Goal: Task Accomplishment & Management: Manage account settings

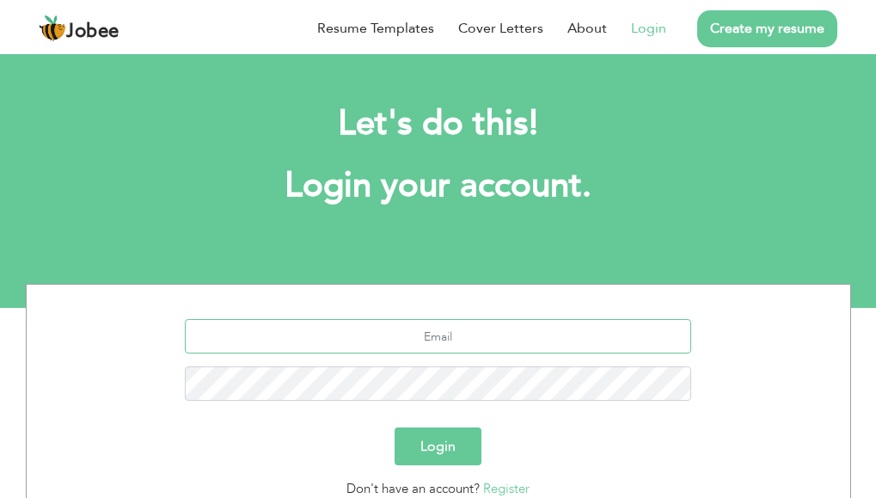
click at [486, 338] on input "text" at bounding box center [438, 336] width 507 height 34
click at [549, 340] on input "text" at bounding box center [438, 336] width 507 height 34
type input "a"
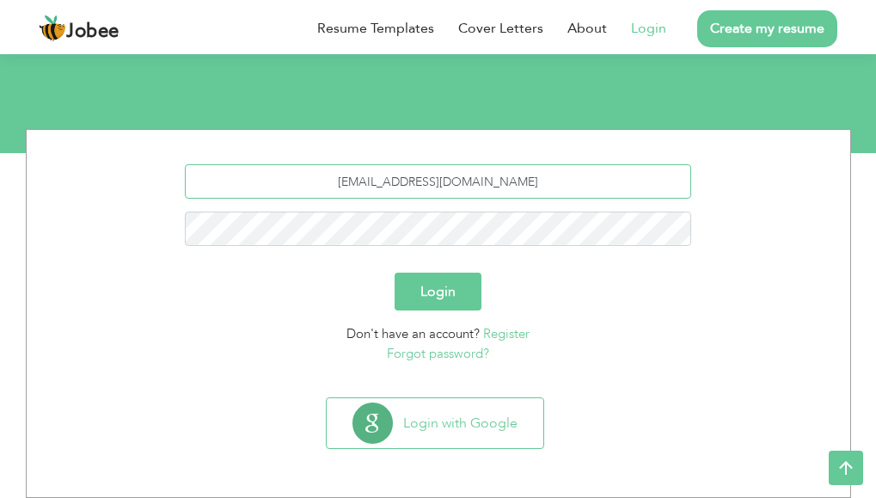
click at [458, 178] on input "kingaswadkhan@gmail.com" at bounding box center [438, 181] width 507 height 34
drag, startPoint x: 435, startPoint y: 183, endPoint x: 539, endPoint y: 181, distance: 104.1
click at [539, 181] on input "kingaswadkhan@gmail.com" at bounding box center [438, 181] width 507 height 34
type input "k"
type input "yasimali11922@gmail.com"
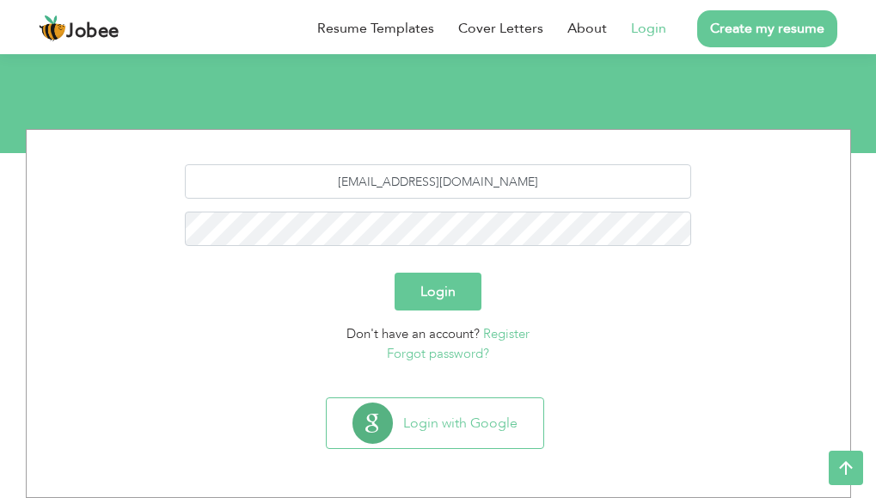
click at [437, 297] on button "Login" at bounding box center [438, 292] width 87 height 38
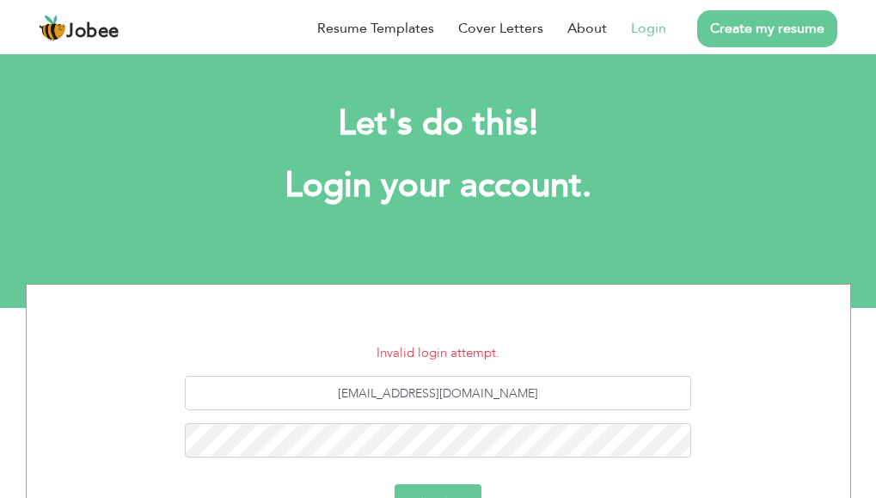
scroll to position [212, 0]
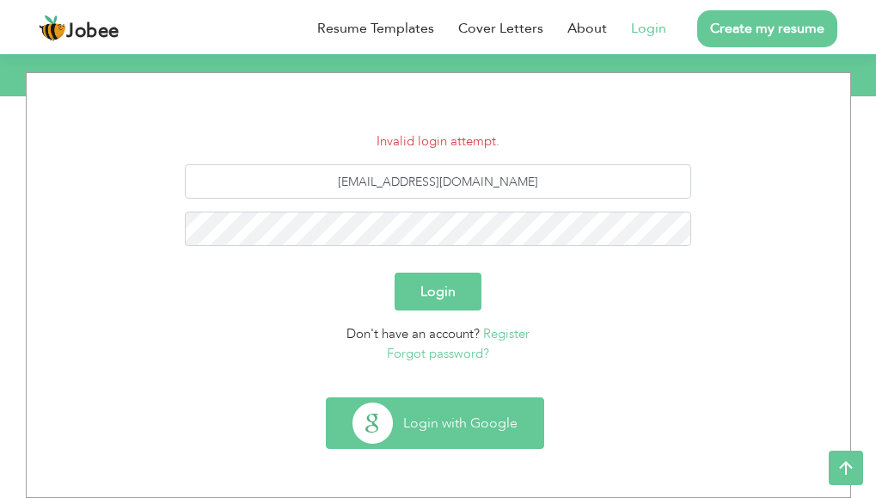
click at [455, 425] on button "Login with Google" at bounding box center [435, 423] width 217 height 50
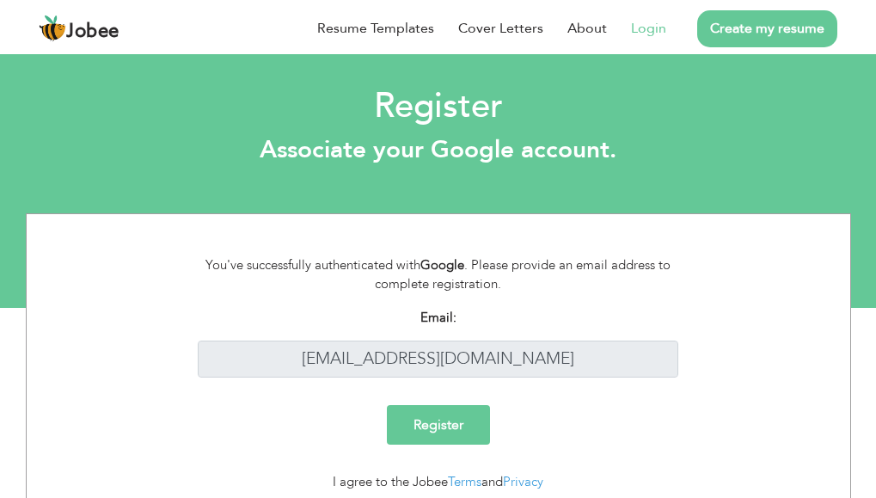
scroll to position [63, 0]
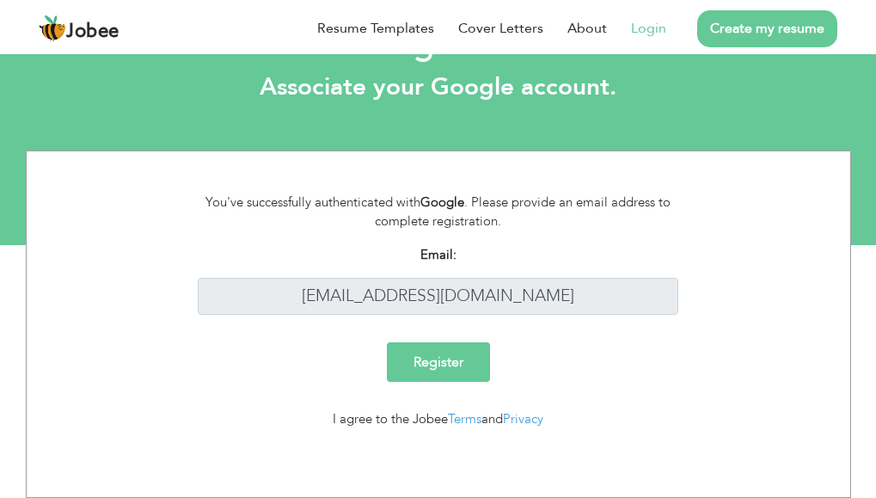
click at [465, 371] on input "Register" at bounding box center [438, 362] width 103 height 40
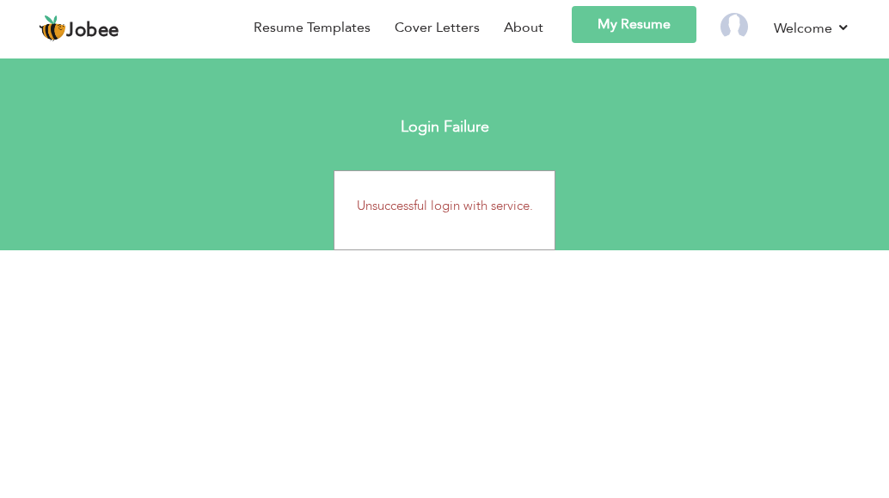
click at [276, 135] on div "Login Failure" at bounding box center [444, 127] width 889 height 34
drag, startPoint x: 276, startPoint y: 135, endPoint x: 557, endPoint y: 28, distance: 300.8
click at [287, 136] on div "Login Failure" at bounding box center [444, 127] width 889 height 34
click at [604, 27] on link "My Resume" at bounding box center [634, 24] width 125 height 37
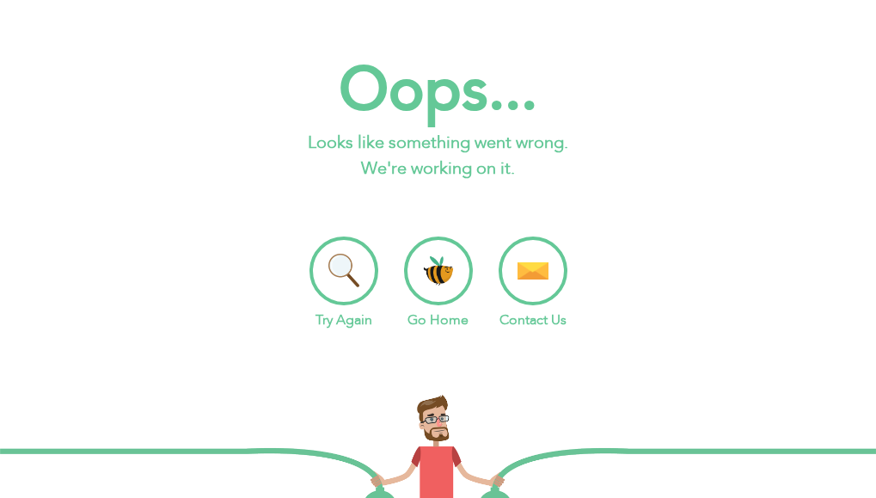
scroll to position [172, 0]
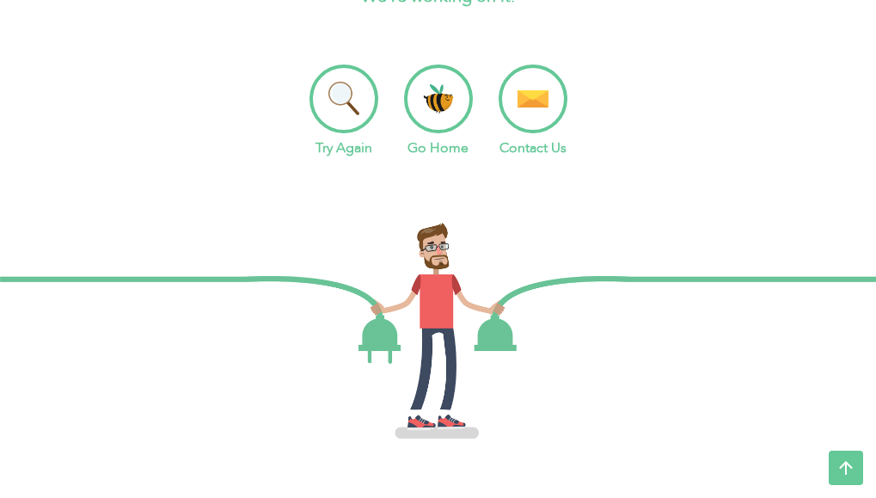
click at [453, 95] on li "Go Home" at bounding box center [438, 111] width 69 height 94
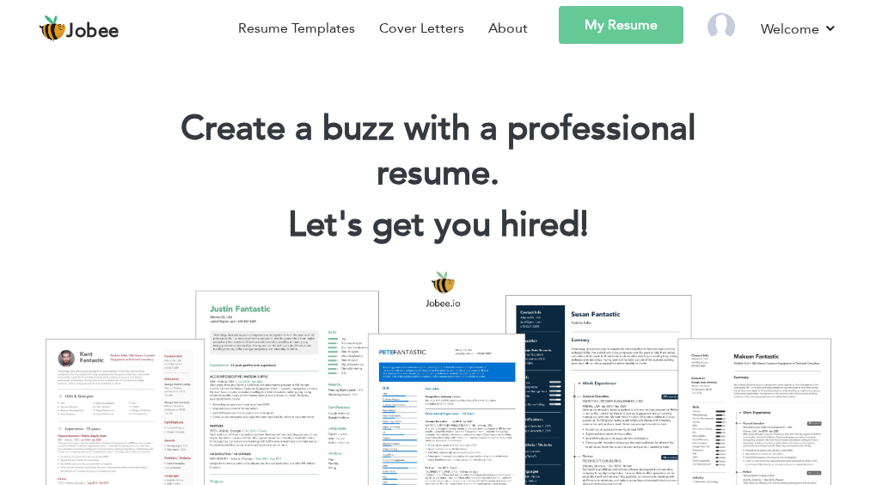
scroll to position [86, 0]
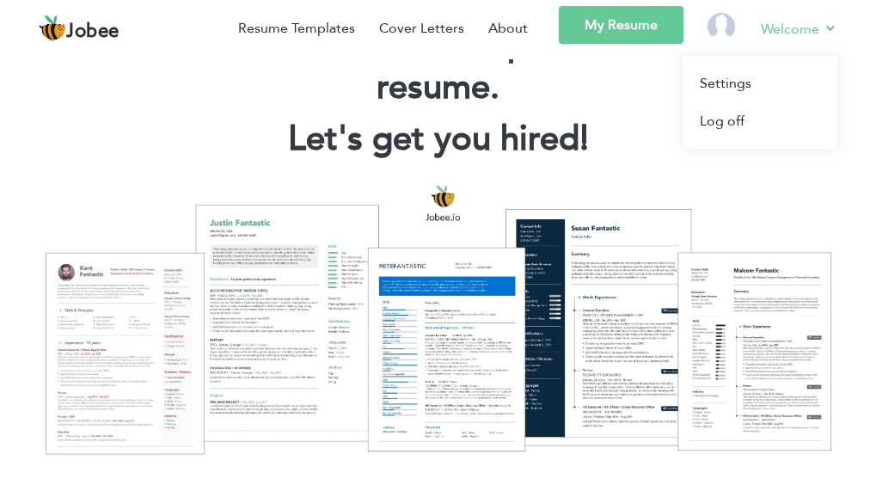
click at [793, 30] on link "Welcome" at bounding box center [799, 28] width 77 height 21
click at [756, 79] on link "Settings" at bounding box center [760, 83] width 155 height 38
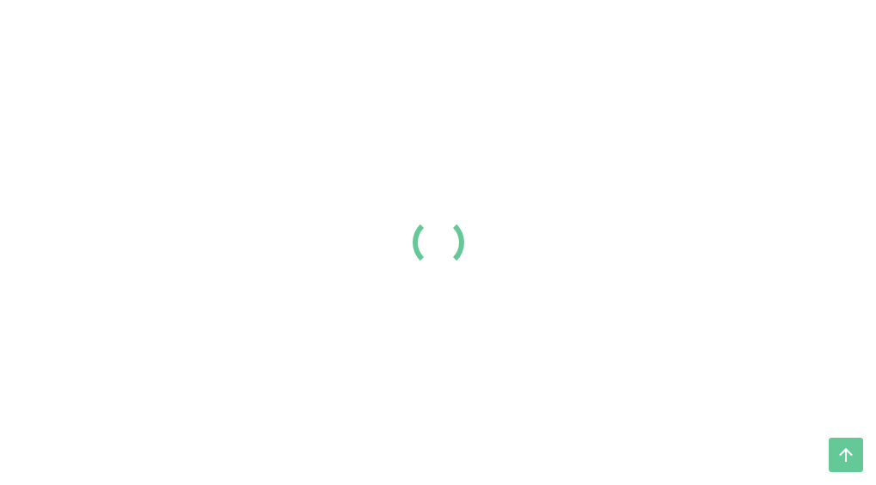
scroll to position [86, 0]
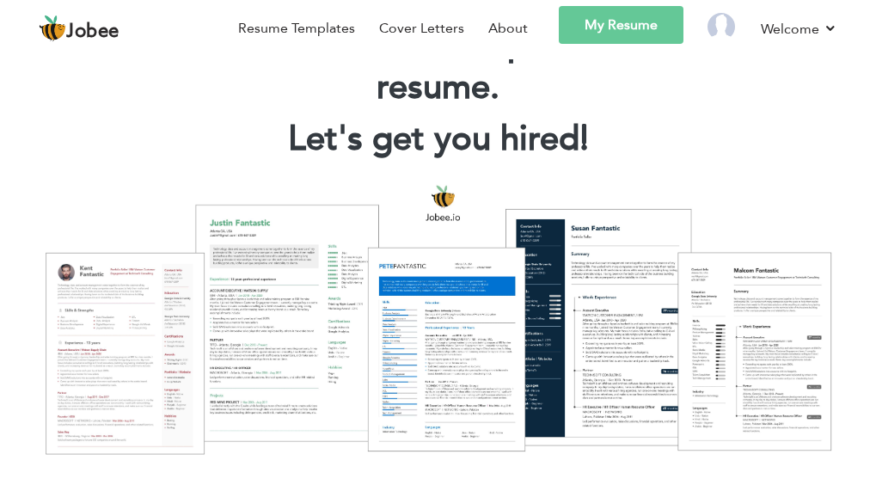
click at [119, 367] on div at bounding box center [438, 319] width 851 height 301
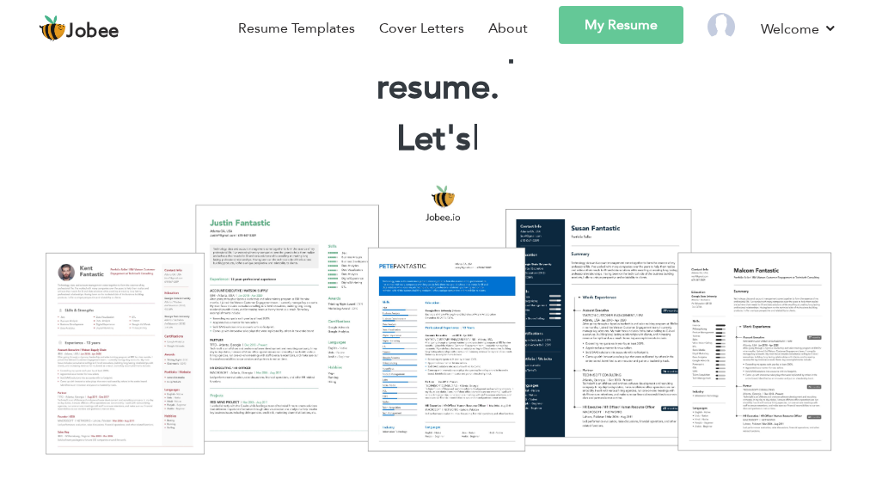
click at [636, 20] on link "My Resume" at bounding box center [621, 25] width 125 height 38
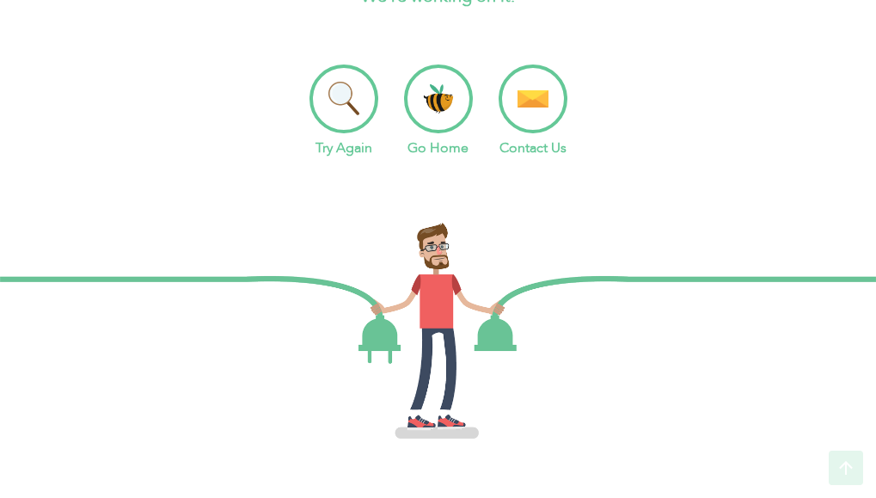
scroll to position [175, 0]
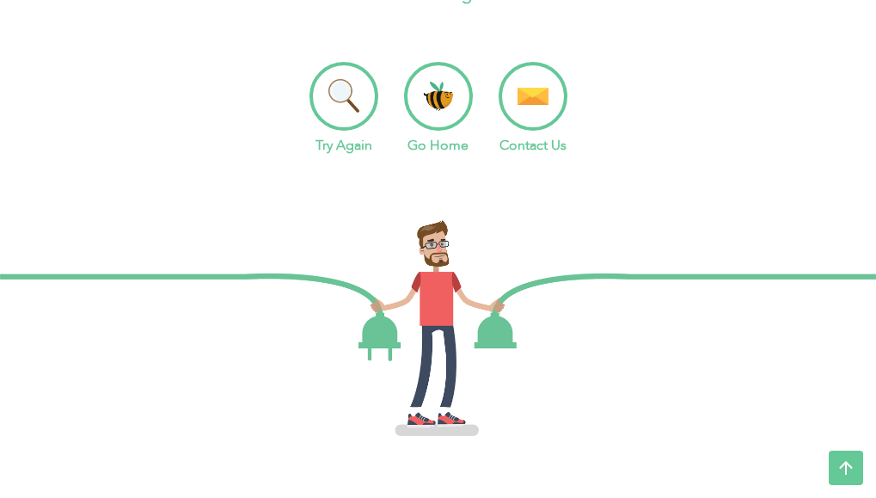
click at [439, 120] on li "Go Home" at bounding box center [438, 109] width 69 height 94
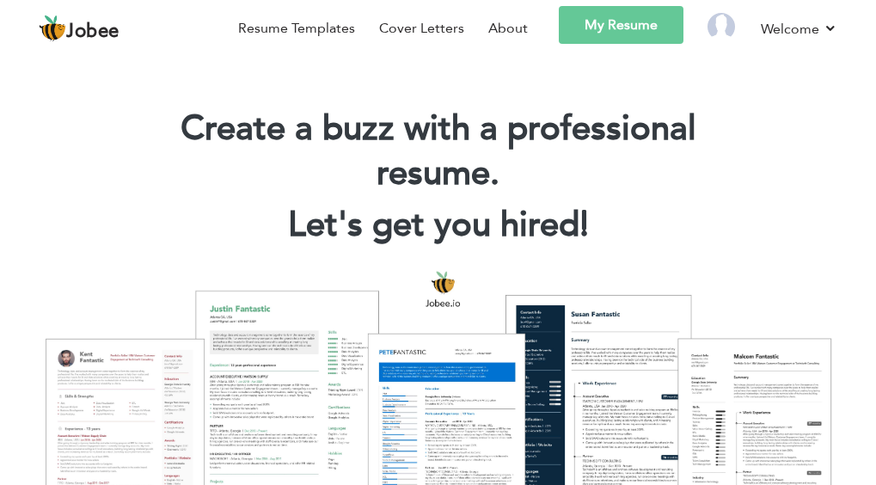
click at [175, 56] on div "Resume Templates Cover Letters About My Resume Welcome Settings Log off" at bounding box center [438, 31] width 799 height 50
drag, startPoint x: 681, startPoint y: 3, endPoint x: 81, endPoint y: 152, distance: 618.4
click at [81, 56] on div "Resume Templates Cover Letters About My Resume Welcome Settings Log off" at bounding box center [438, 31] width 799 height 50
